Goal: Use online tool/utility: Utilize a website feature to perform a specific function

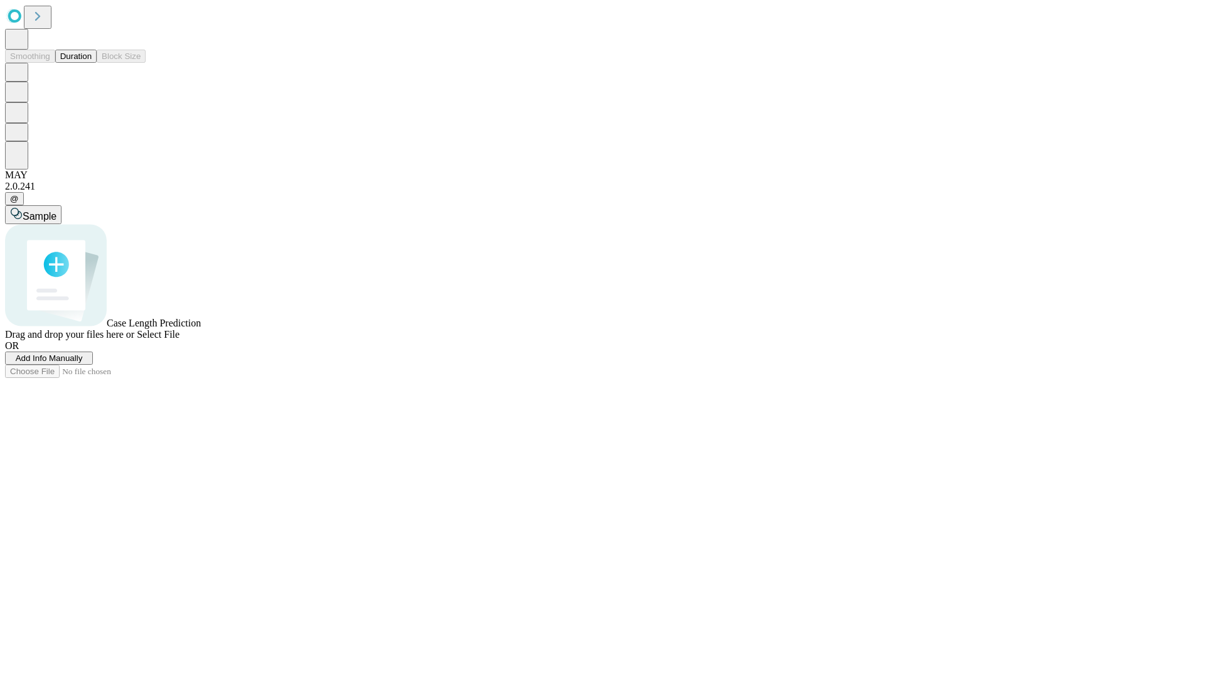
click at [92, 63] on button "Duration" at bounding box center [75, 56] width 41 height 13
click at [83, 363] on span "Add Info Manually" at bounding box center [49, 357] width 67 height 9
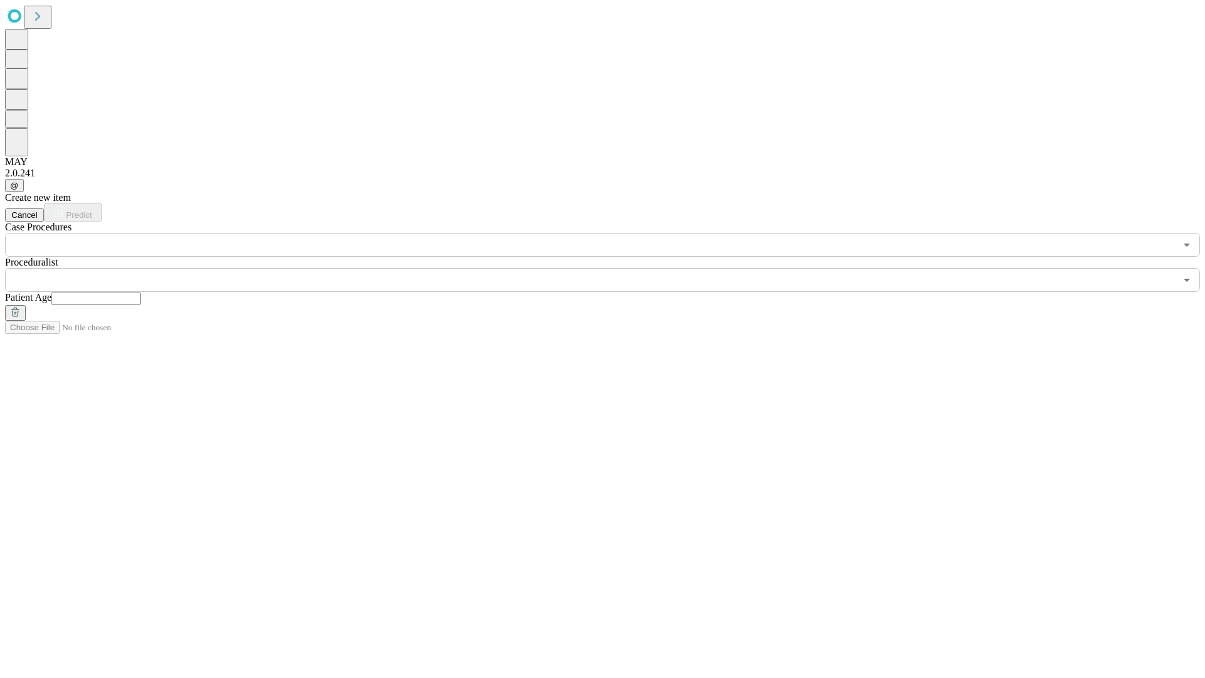
click at [141, 293] on input "text" at bounding box center [95, 299] width 89 height 13
type input "**"
click at [611, 268] on input "text" at bounding box center [590, 280] width 1171 height 24
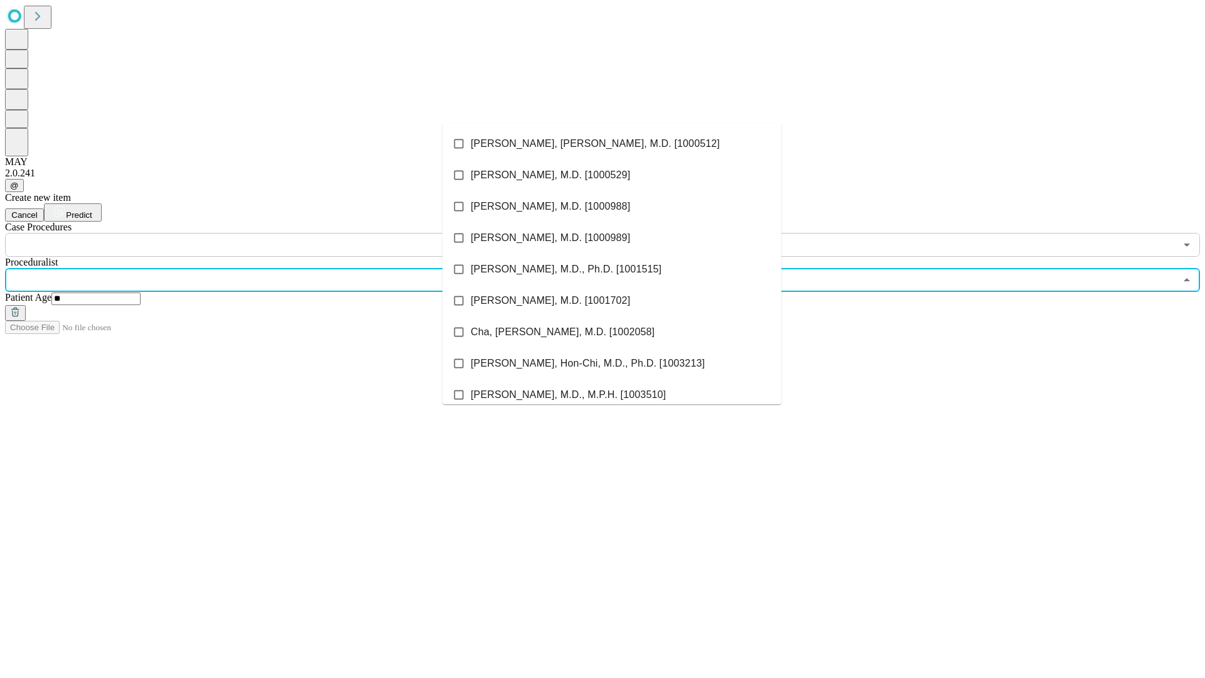
click at [612, 144] on li "[PERSON_NAME], [PERSON_NAME], M.D. [1000512]" at bounding box center [612, 143] width 339 height 31
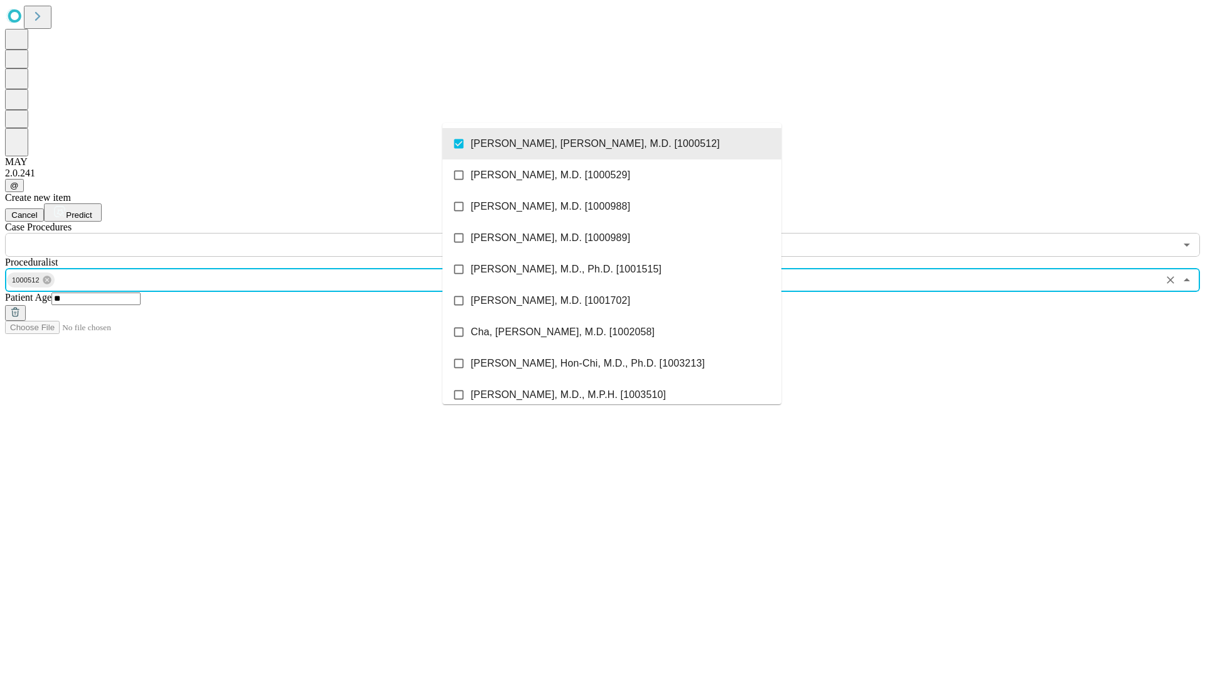
click at [264, 233] on input "text" at bounding box center [590, 245] width 1171 height 24
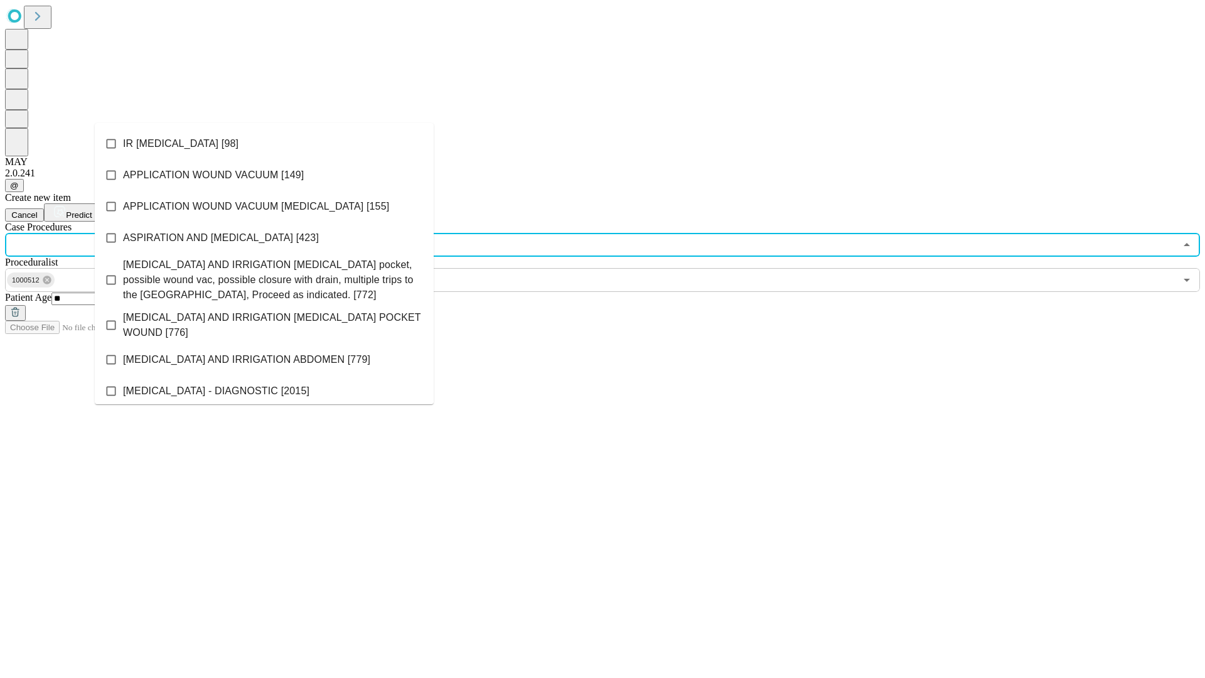
click at [264, 144] on li "IR [MEDICAL_DATA] [98]" at bounding box center [264, 143] width 339 height 31
click at [92, 210] on span "Predict" at bounding box center [79, 214] width 26 height 9
